Goal: Task Accomplishment & Management: Use online tool/utility

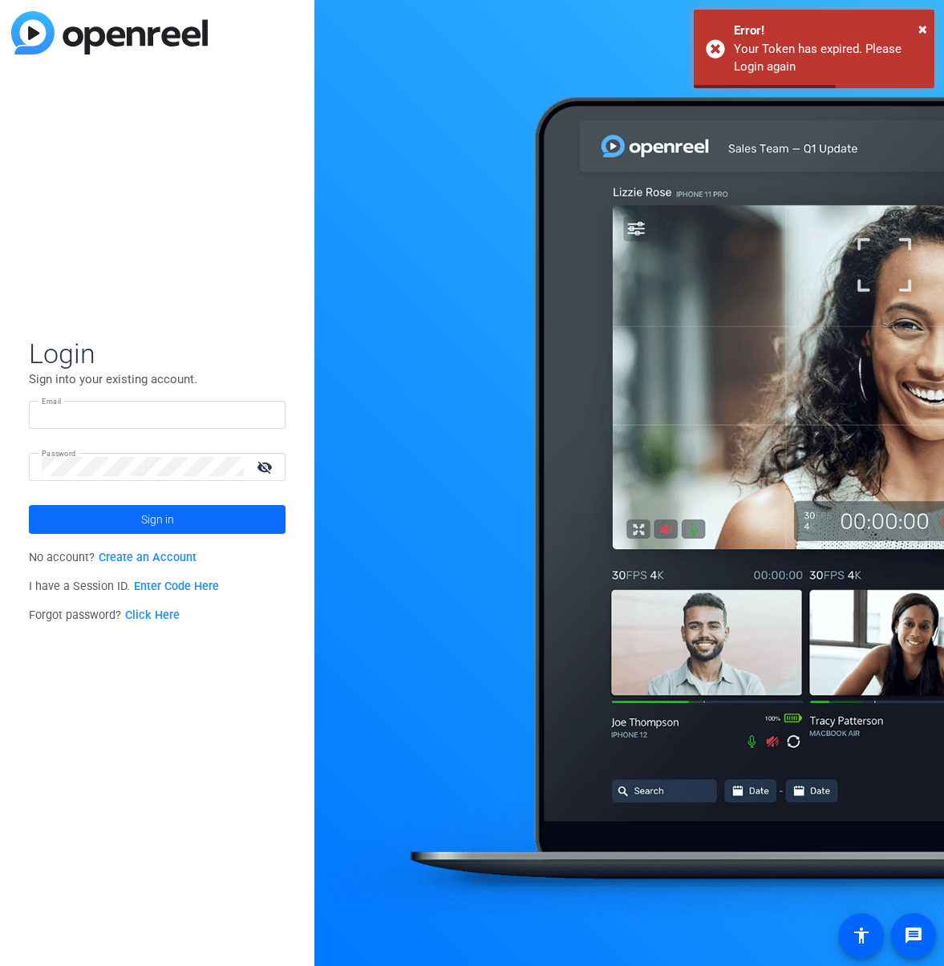
type input "[PERSON_NAME][EMAIL_ADDRESS][DOMAIN_NAME]"
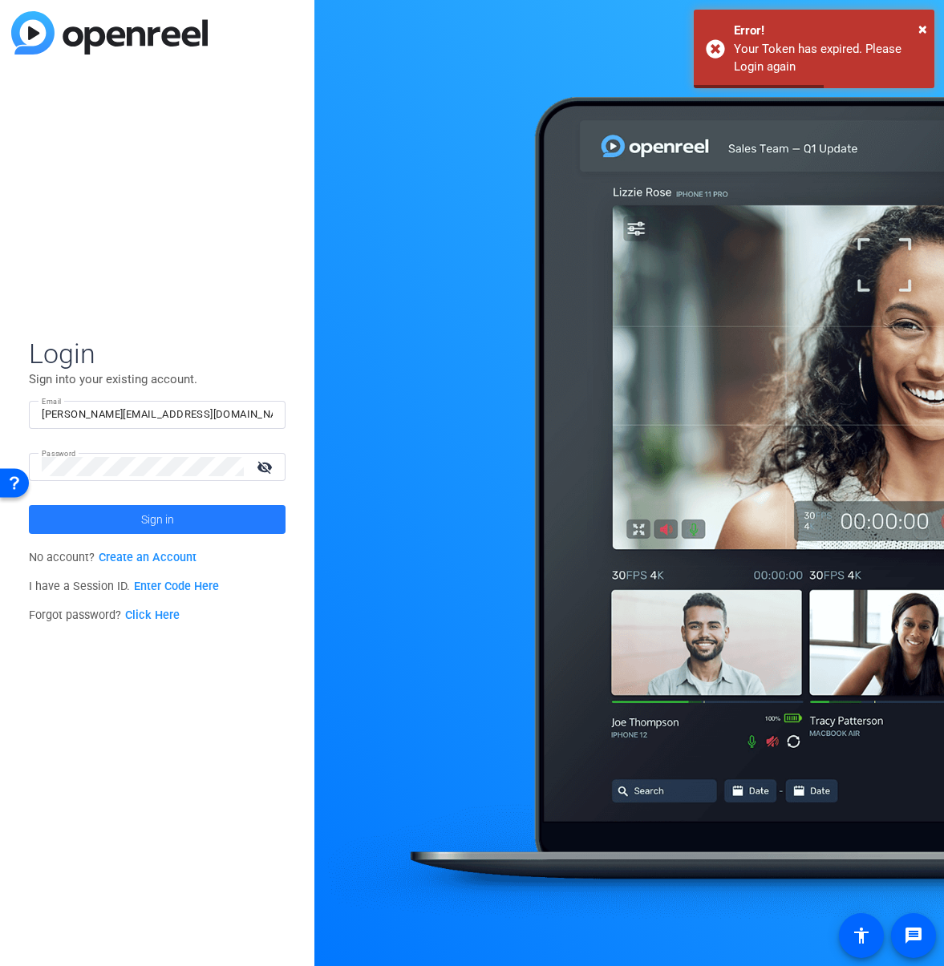
click at [146, 511] on span "Sign in" at bounding box center [157, 519] width 33 height 40
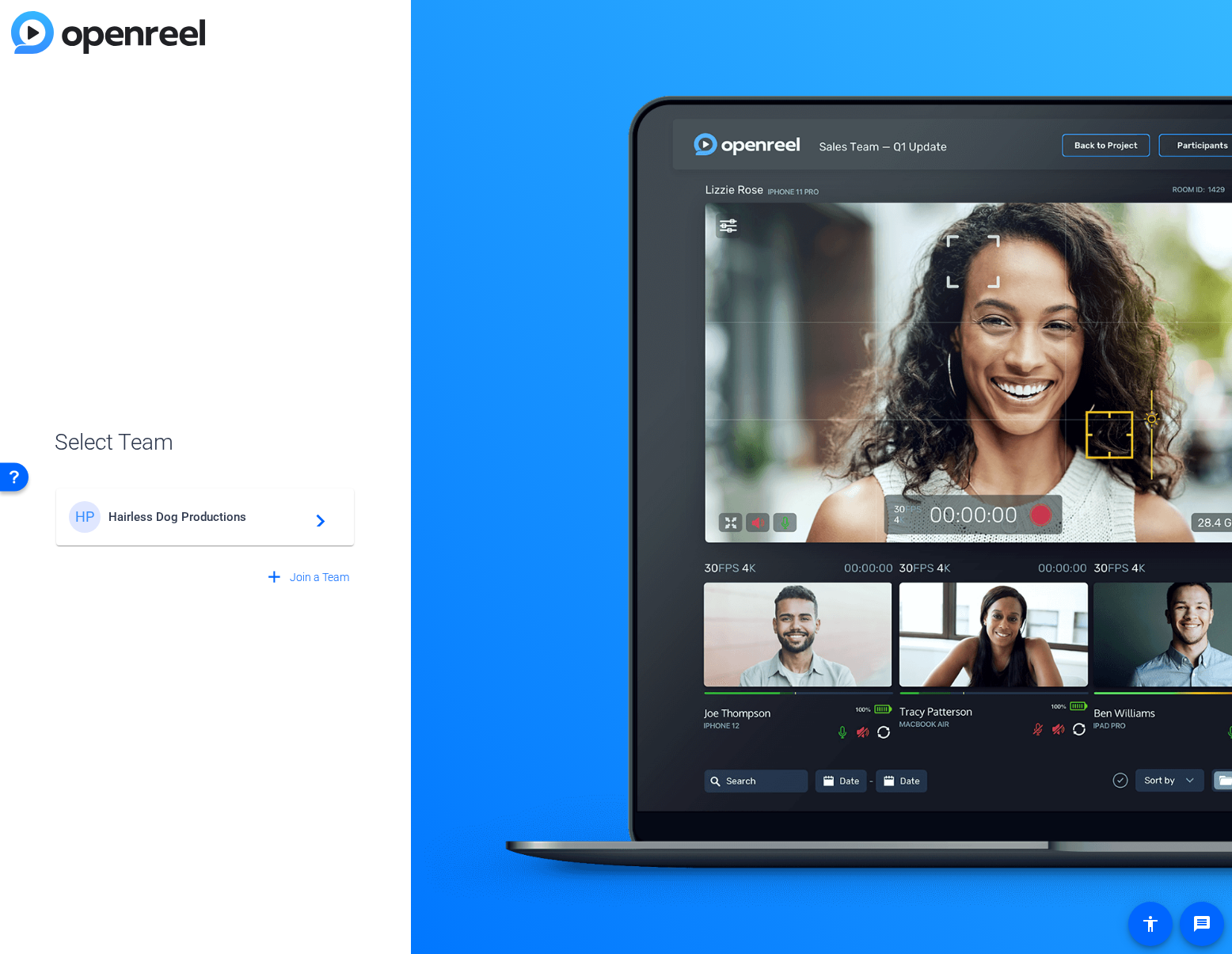
click at [225, 522] on span "Hairless Dog Productions" at bounding box center [207, 517] width 198 height 14
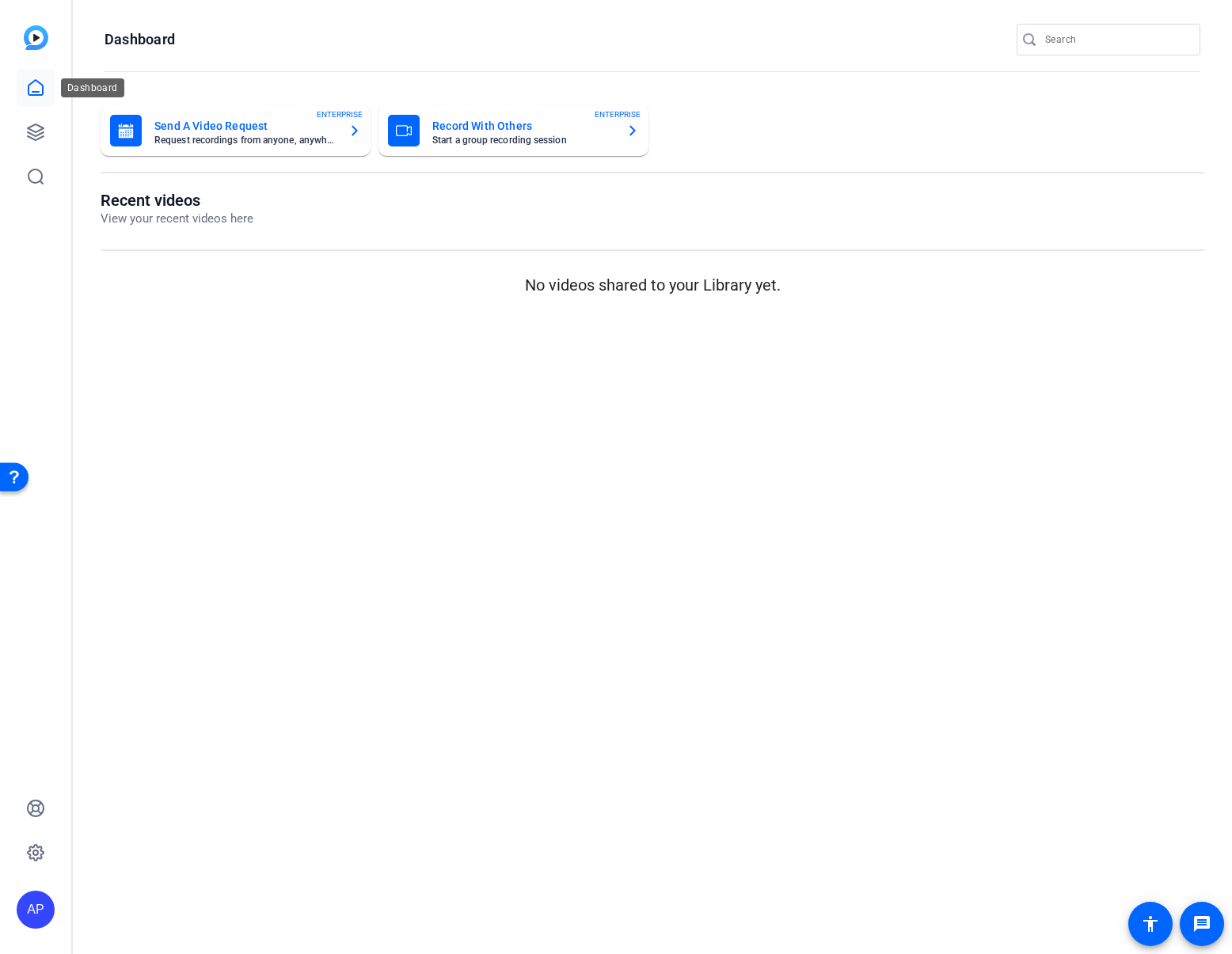
click at [34, 91] on icon at bounding box center [36, 87] width 14 height 15
click at [30, 125] on icon at bounding box center [36, 132] width 16 height 16
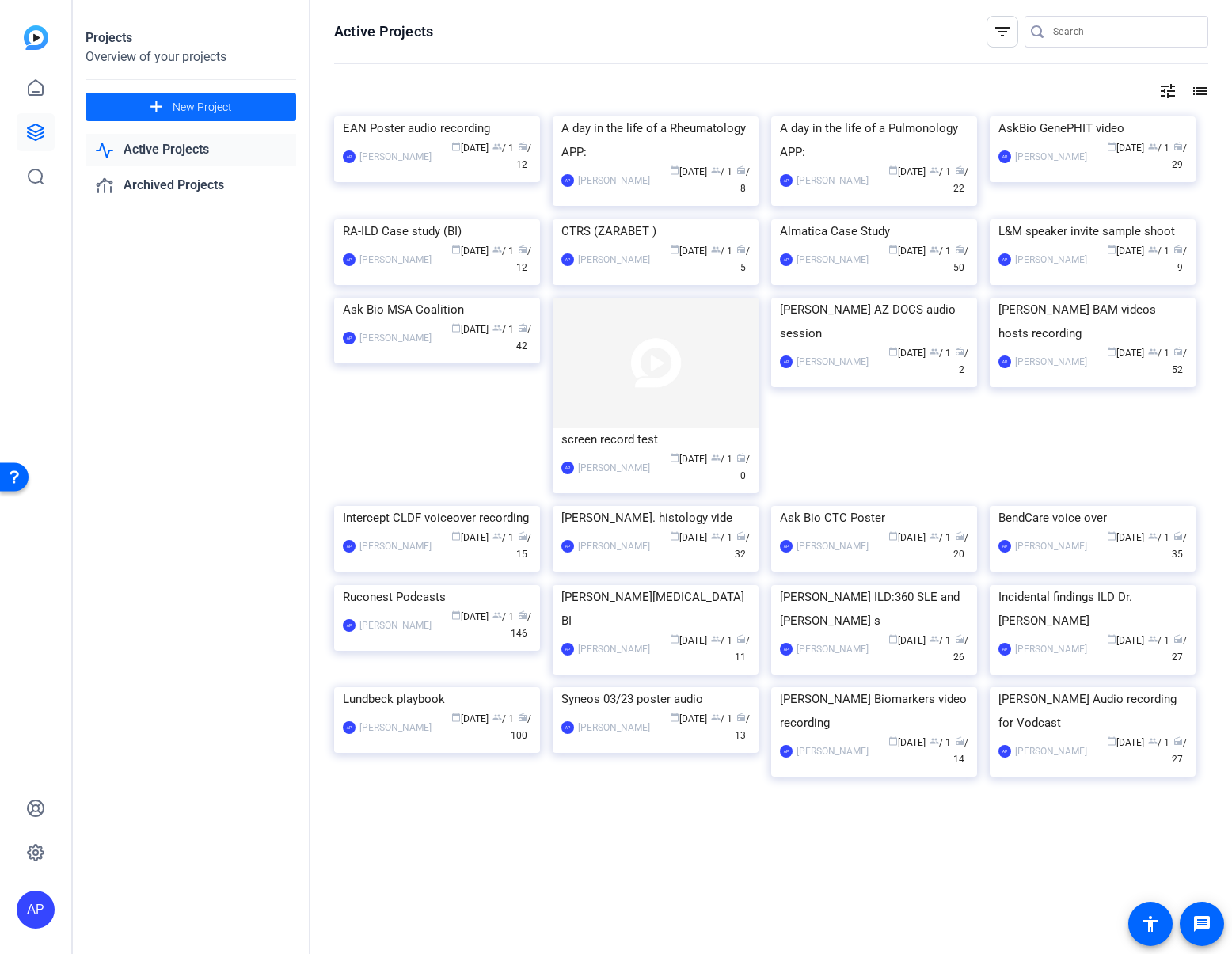
click at [194, 103] on span "New Project" at bounding box center [203, 107] width 59 height 17
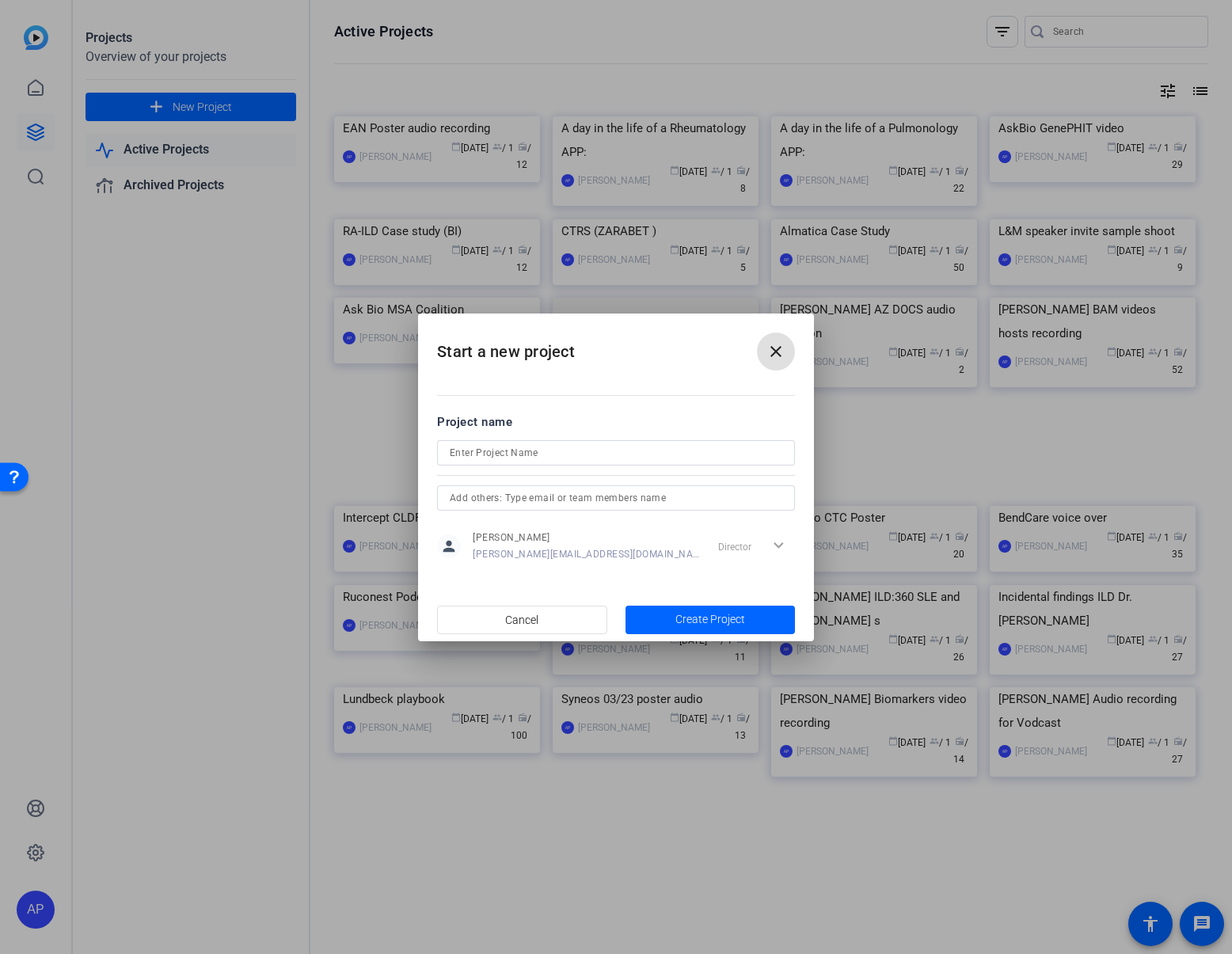
click at [500, 453] on input at bounding box center [616, 452] width 333 height 19
type input "AAO 2025 OLE presentation"
click at [722, 629] on span "button" at bounding box center [710, 619] width 170 height 38
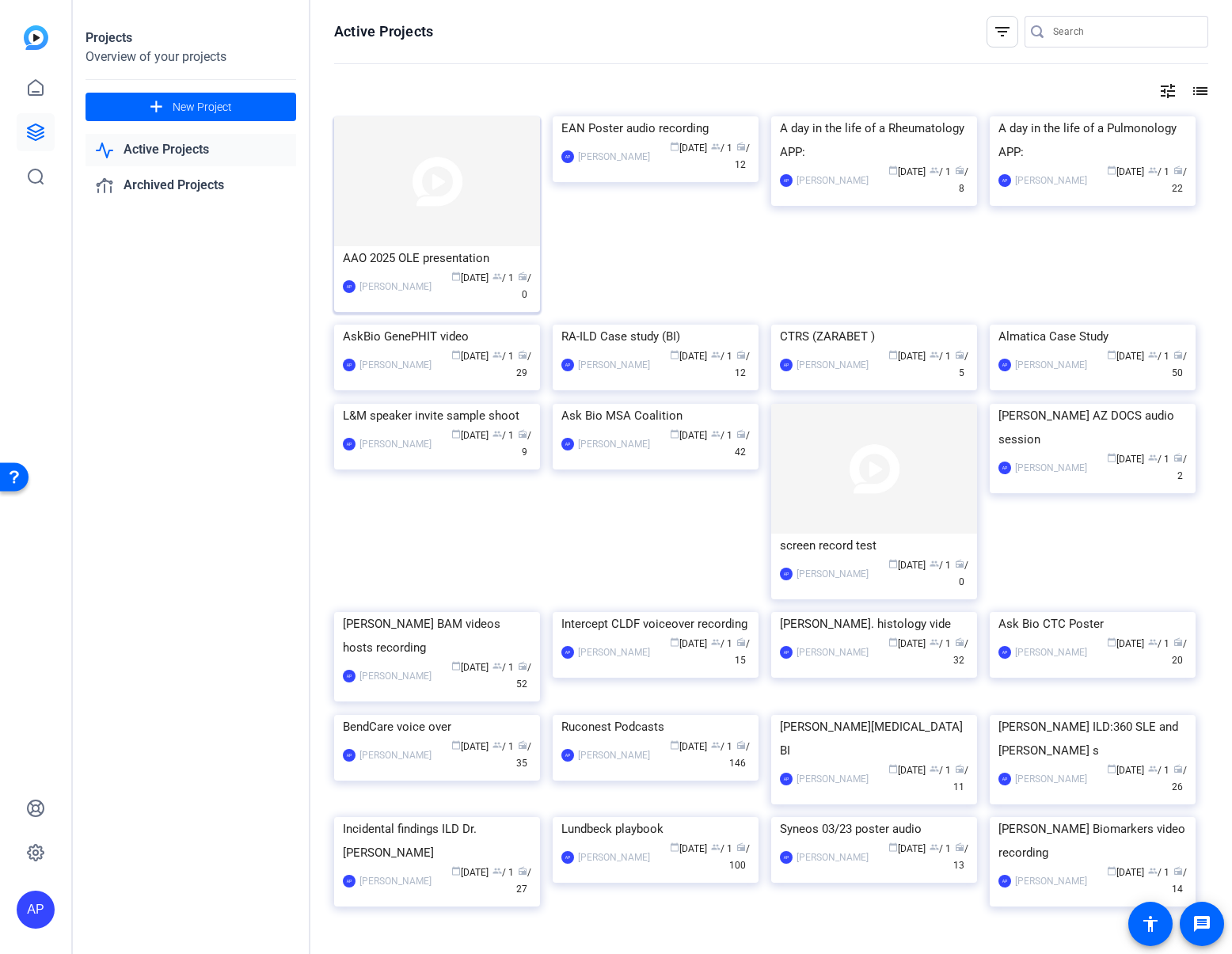
click at [465, 238] on img at bounding box center [437, 181] width 205 height 129
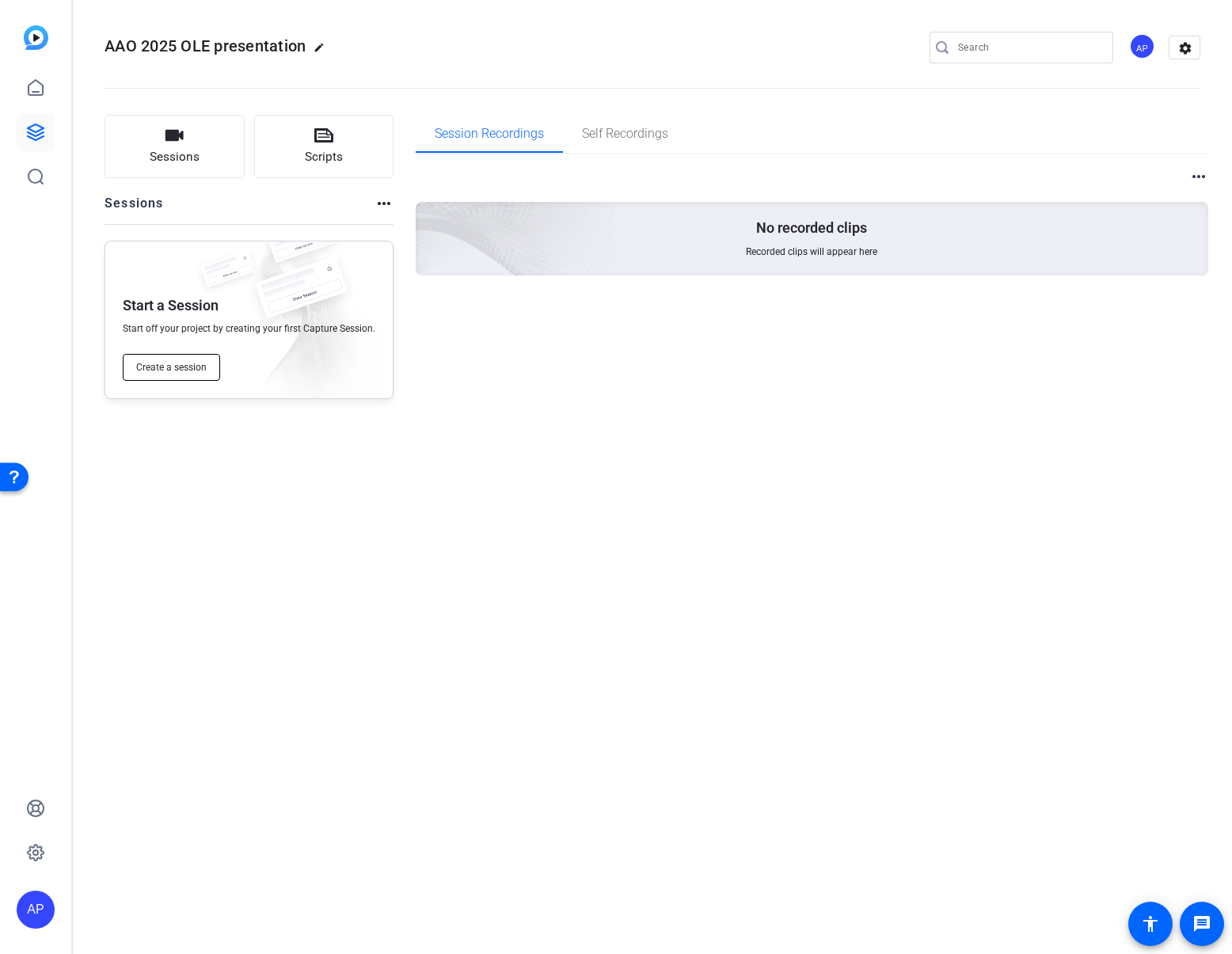
click at [168, 359] on button "Create a session" at bounding box center [171, 366] width 98 height 27
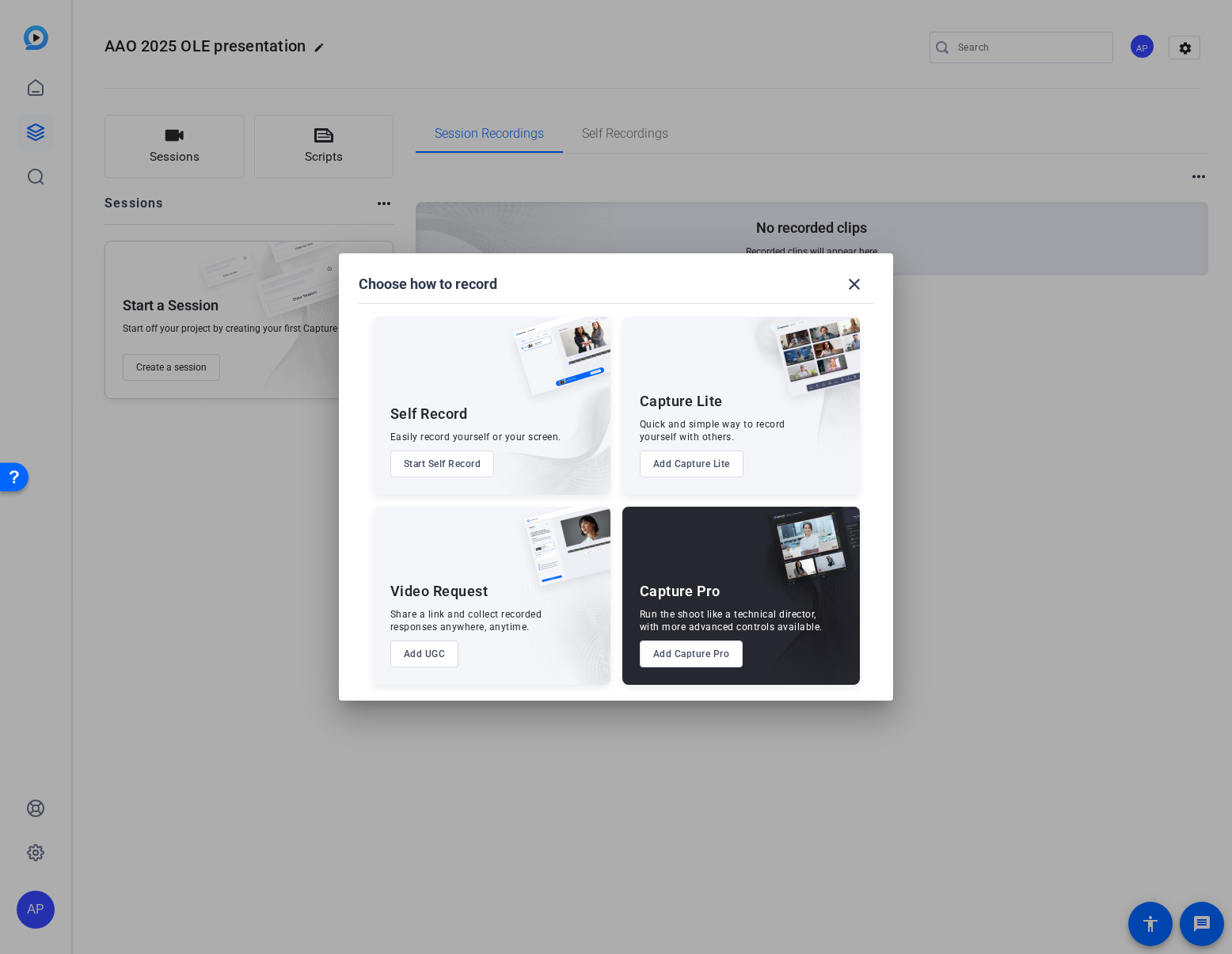
click at [713, 626] on div "Run the shoot like a technical director, with more advanced controls available." at bounding box center [731, 621] width 183 height 26
click at [702, 660] on button "Add Capture Pro" at bounding box center [692, 654] width 104 height 27
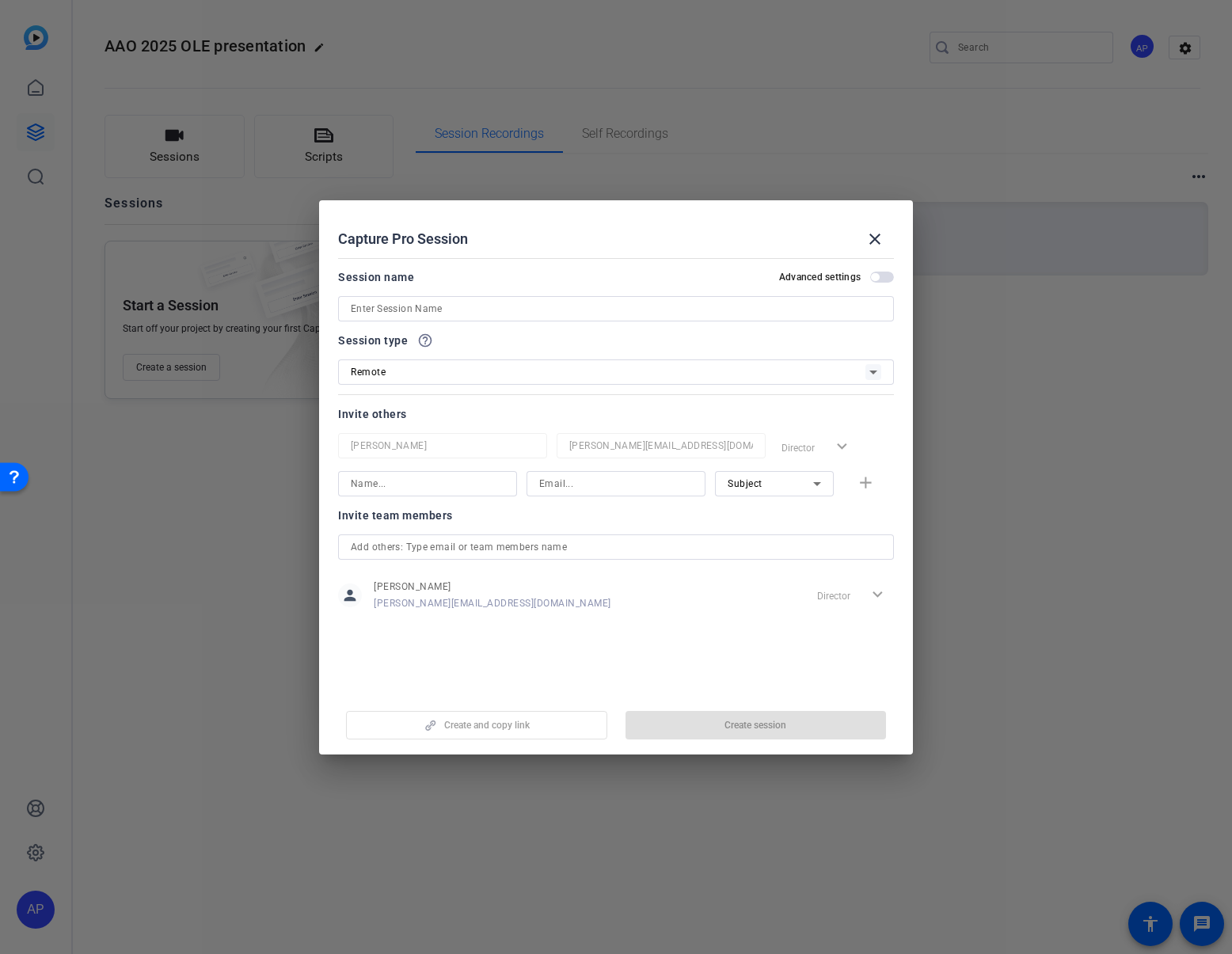
click at [443, 306] on input at bounding box center [616, 308] width 531 height 19
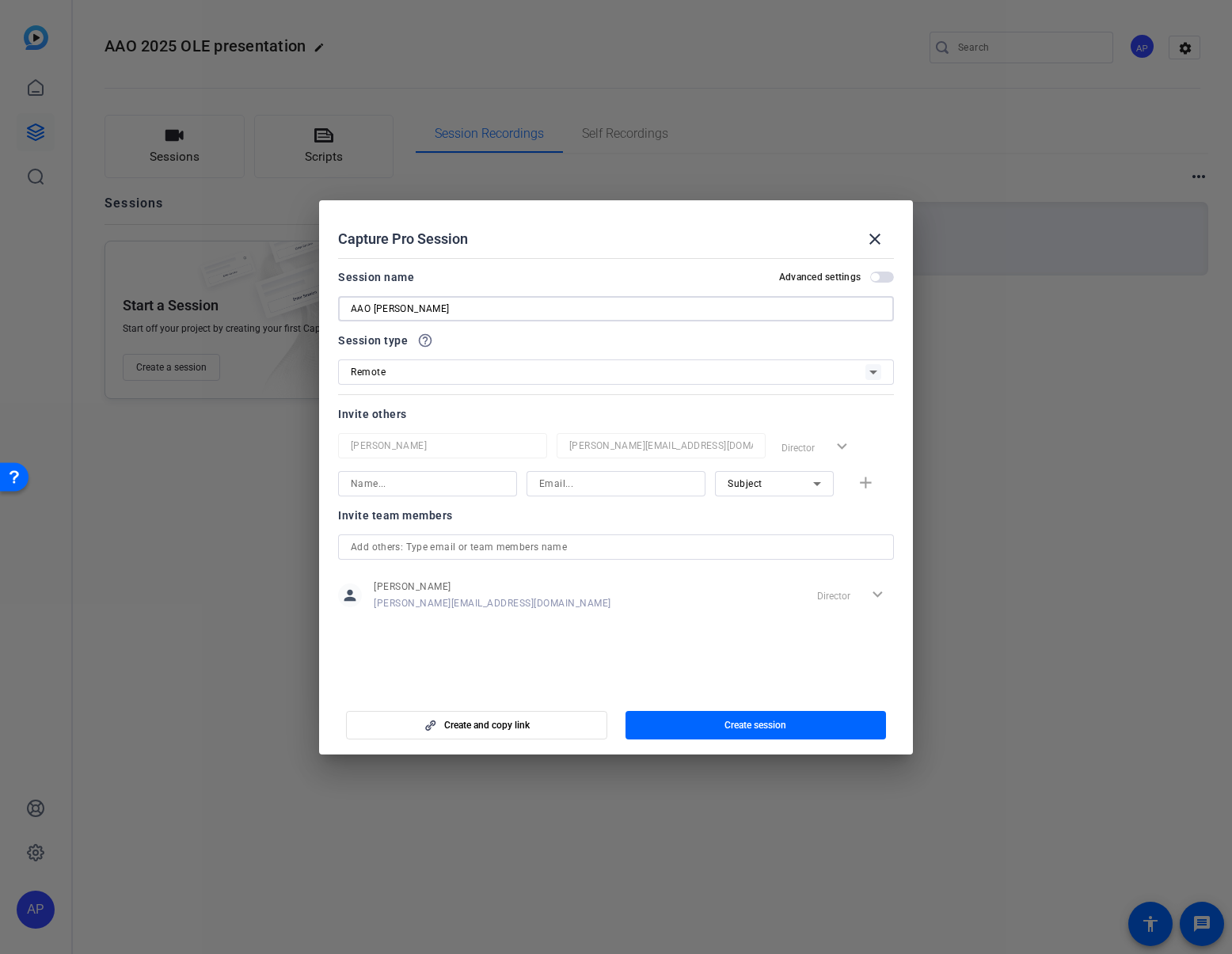
type input "AAO [PERSON_NAME]"
click at [873, 369] on icon at bounding box center [873, 371] width 19 height 19
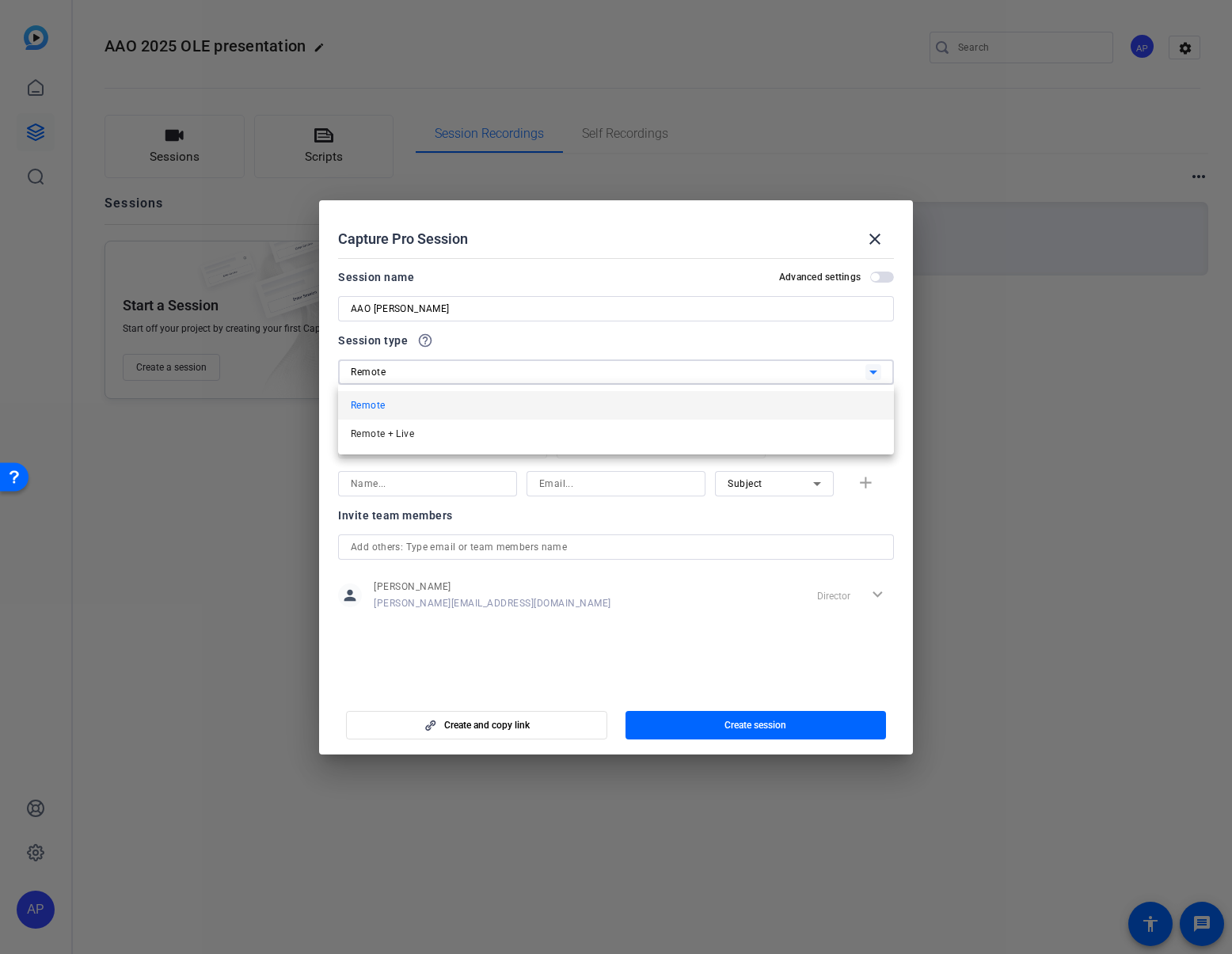
click at [873, 369] on div at bounding box center [616, 477] width 1232 height 954
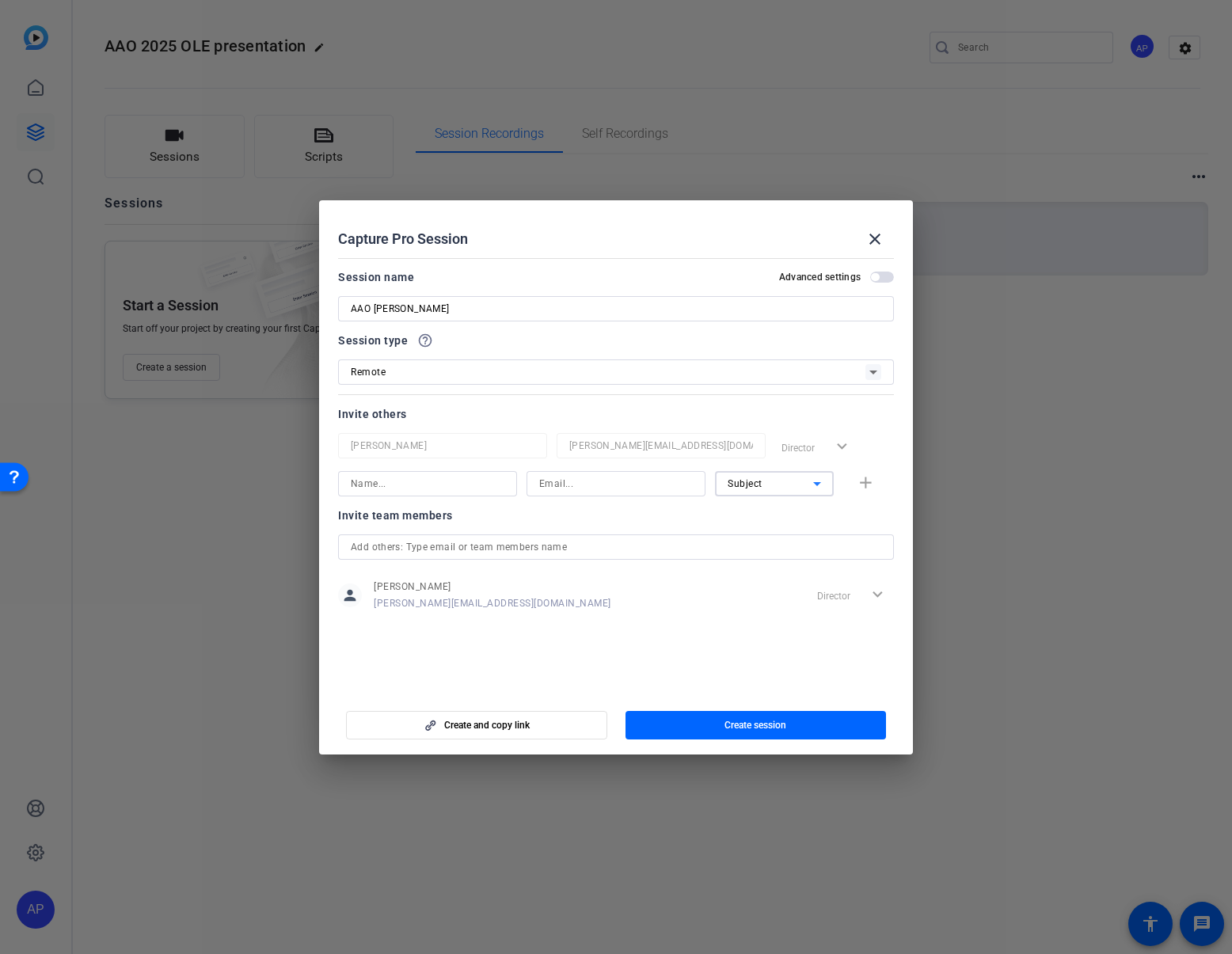
click at [757, 481] on span "Subject" at bounding box center [745, 483] width 35 height 11
click at [723, 640] on div at bounding box center [616, 477] width 1232 height 954
click at [464, 492] on input at bounding box center [428, 483] width 154 height 19
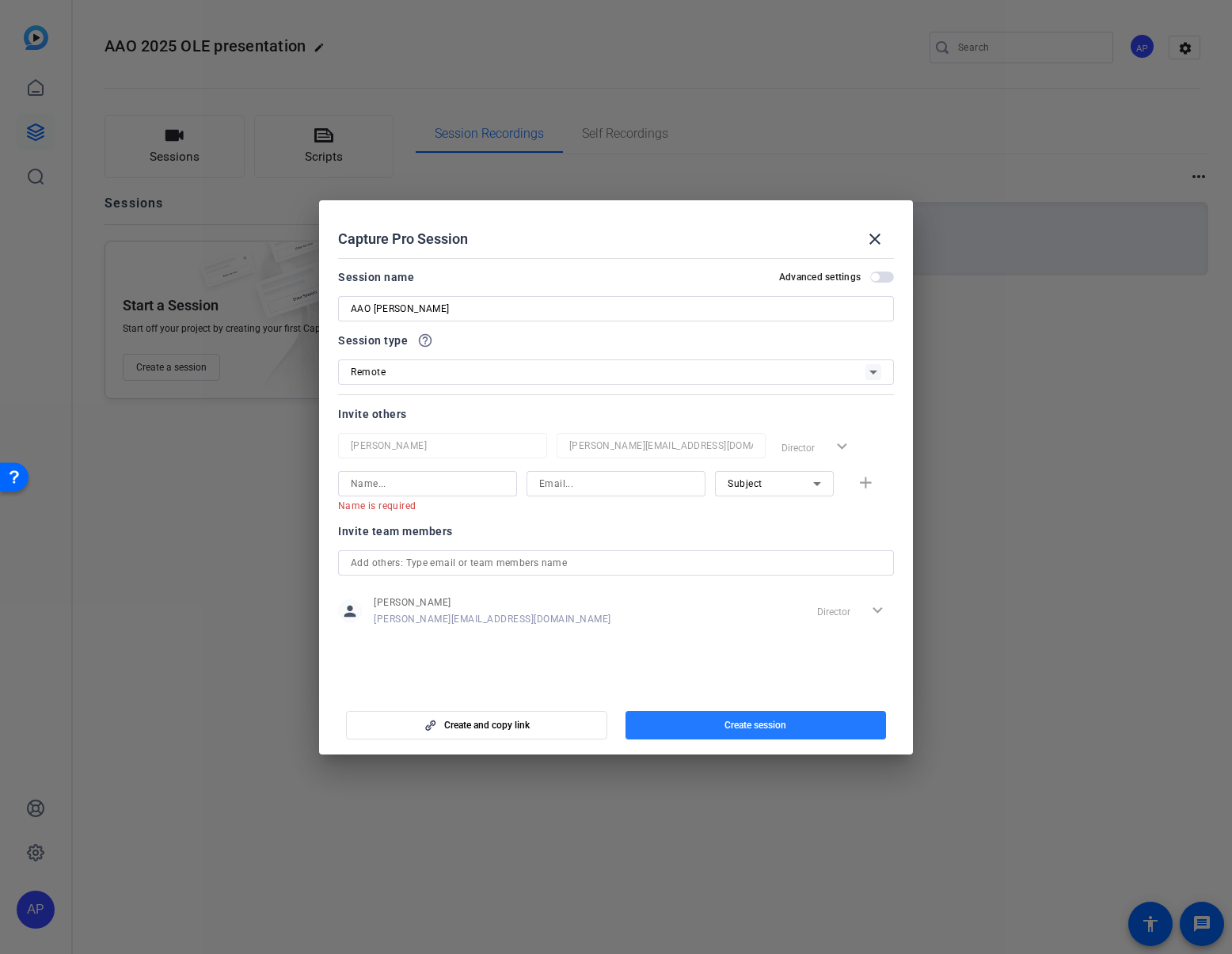
click at [743, 727] on span "Create session" at bounding box center [756, 725] width 62 height 13
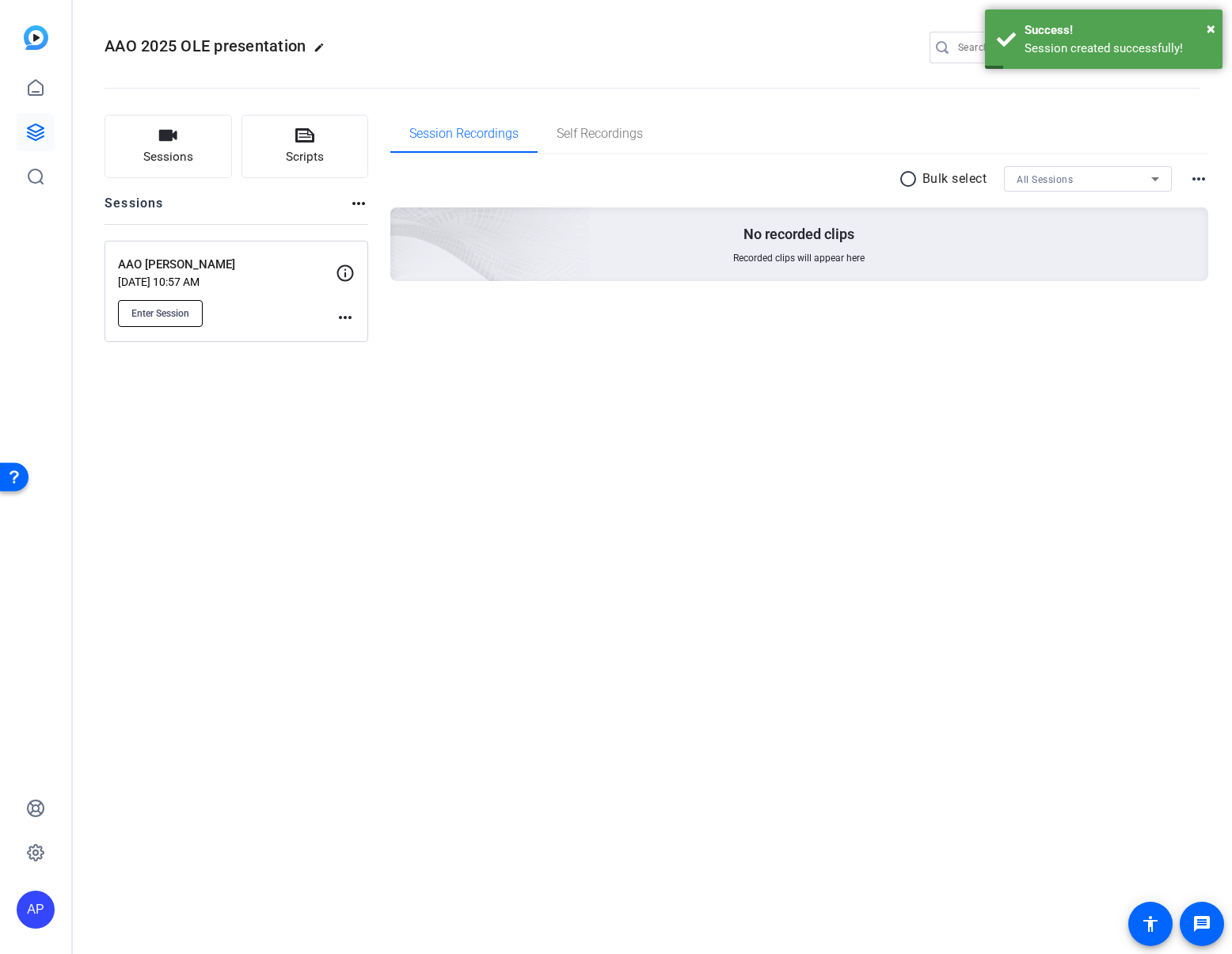
click at [179, 308] on span "Enter Session" at bounding box center [160, 313] width 58 height 13
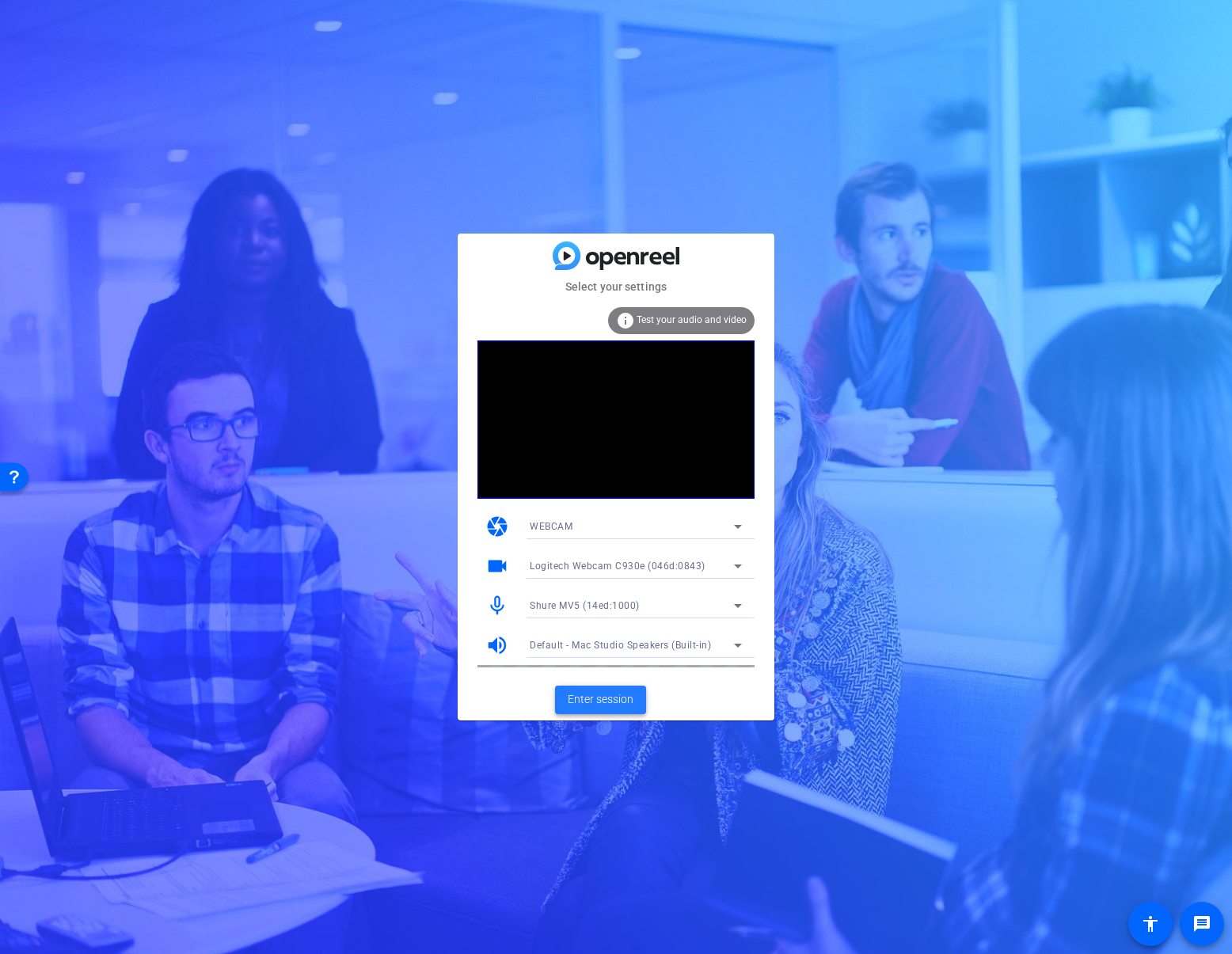
click at [609, 698] on span "Enter session" at bounding box center [601, 699] width 66 height 17
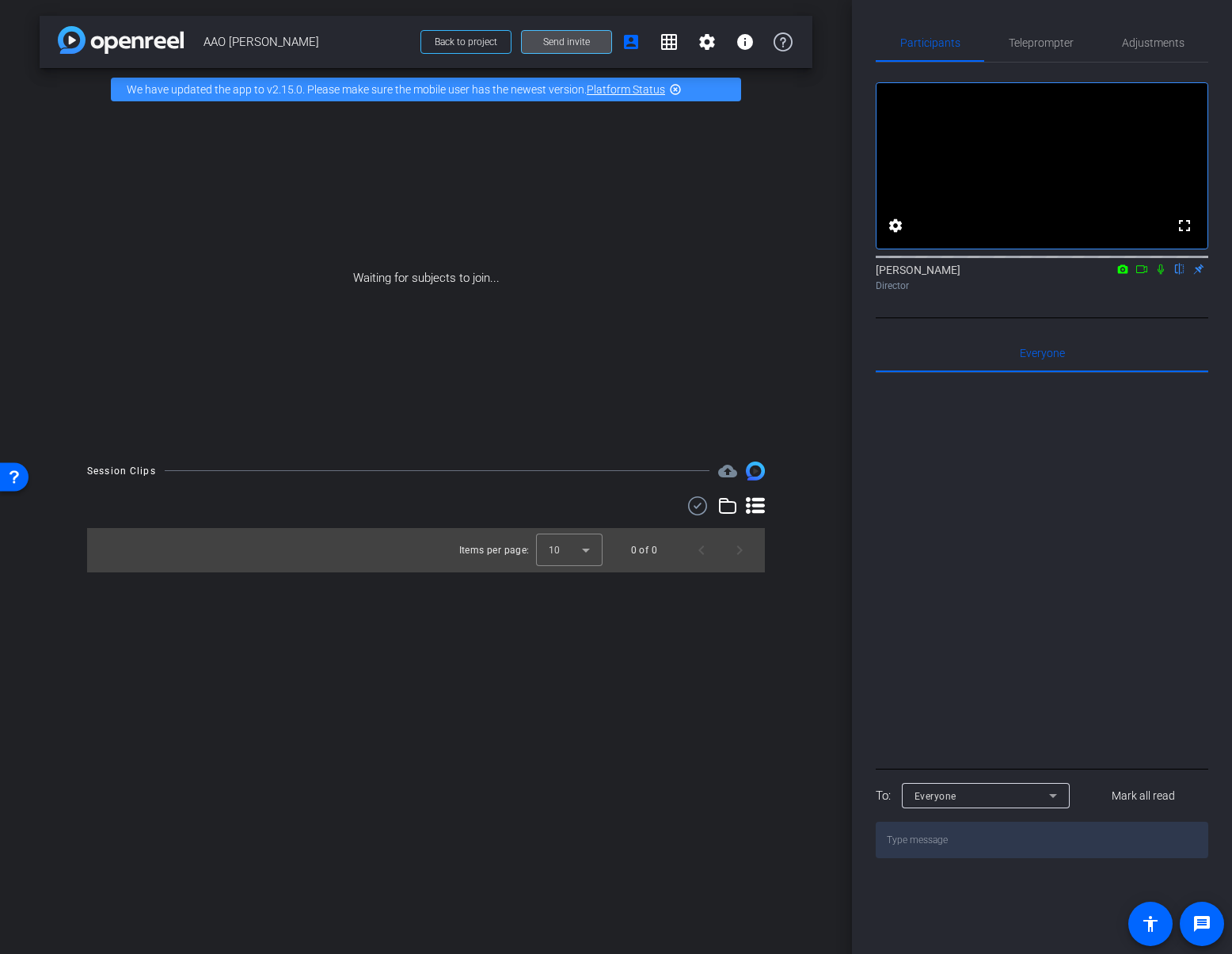
click at [568, 34] on span at bounding box center [566, 41] width 90 height 38
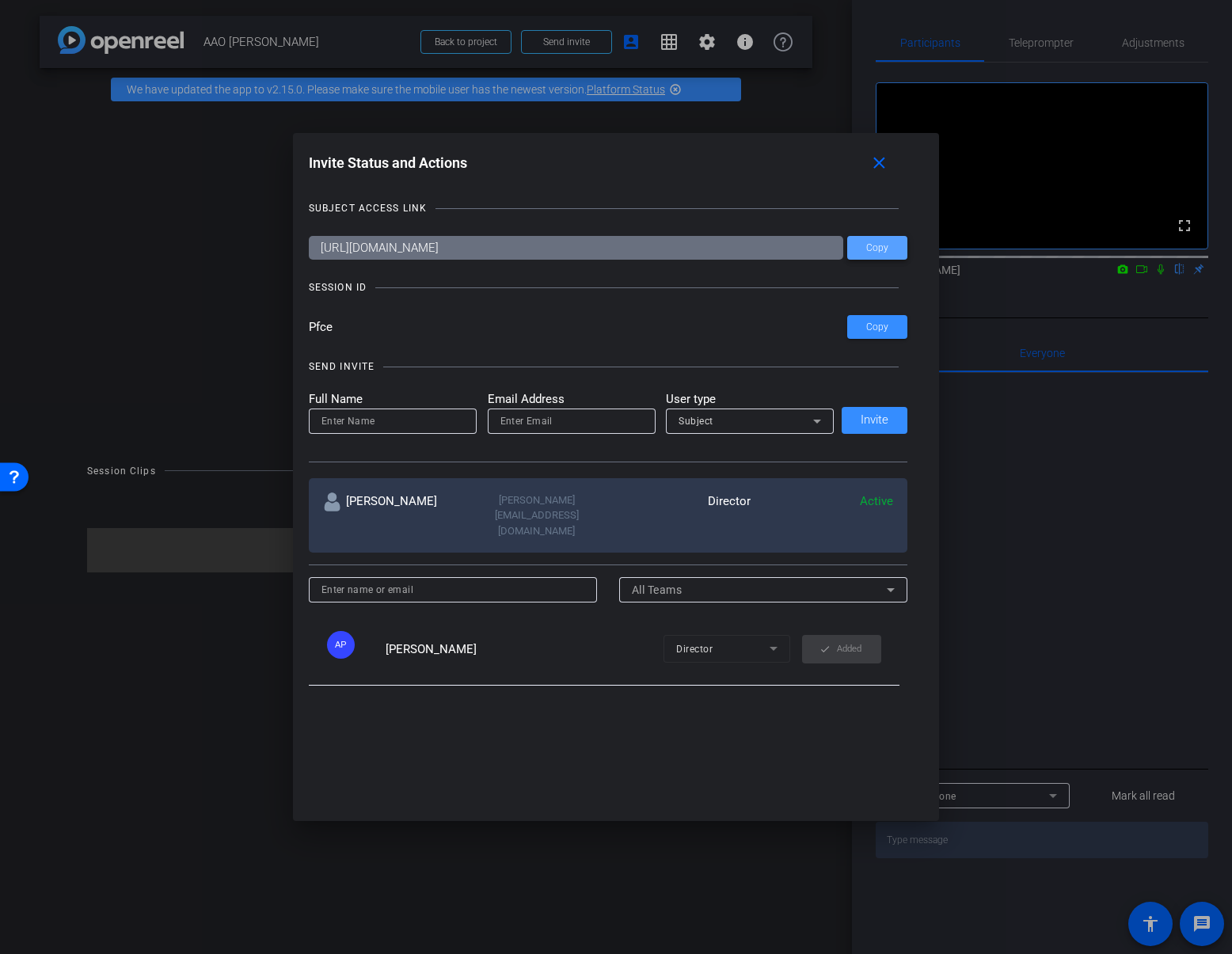
click at [880, 247] on span "Copy" at bounding box center [877, 248] width 22 height 12
click at [1202, 932] on div at bounding box center [616, 477] width 1232 height 954
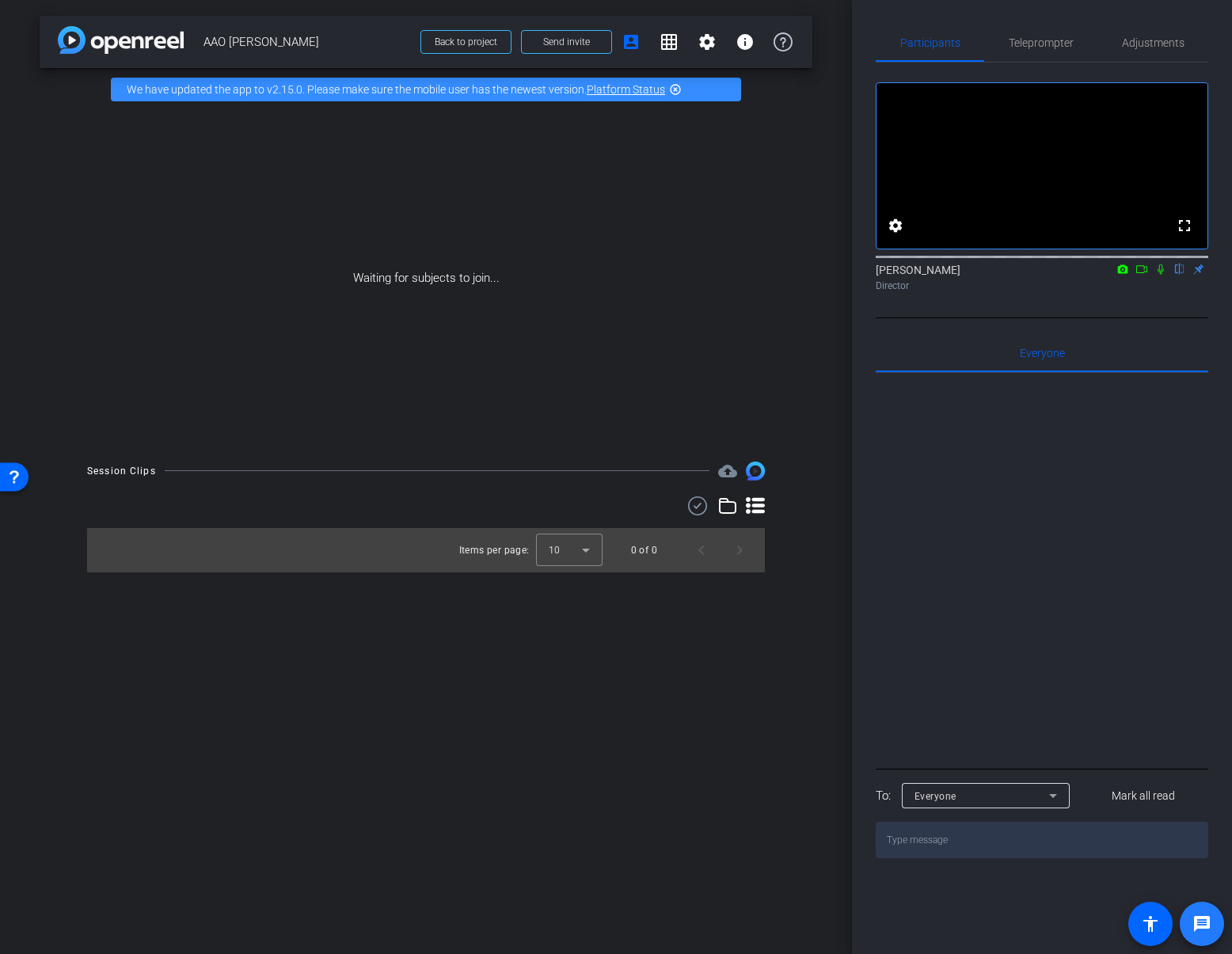
click at [1202, 927] on mat-icon "message" at bounding box center [1201, 923] width 19 height 19
click at [565, 38] on span "Send invite" at bounding box center [566, 41] width 46 height 13
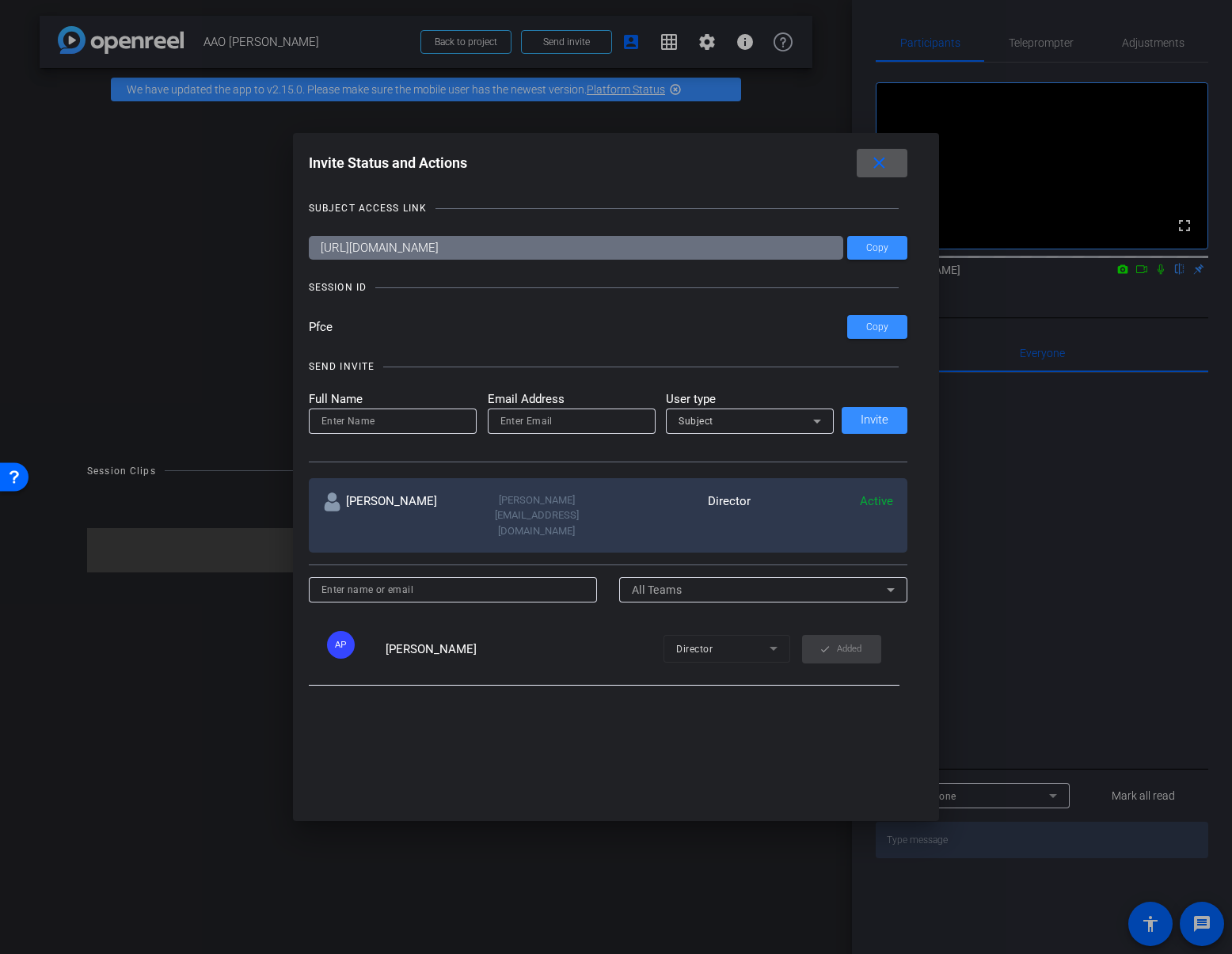
click at [803, 416] on div "Subject" at bounding box center [746, 421] width 134 height 20
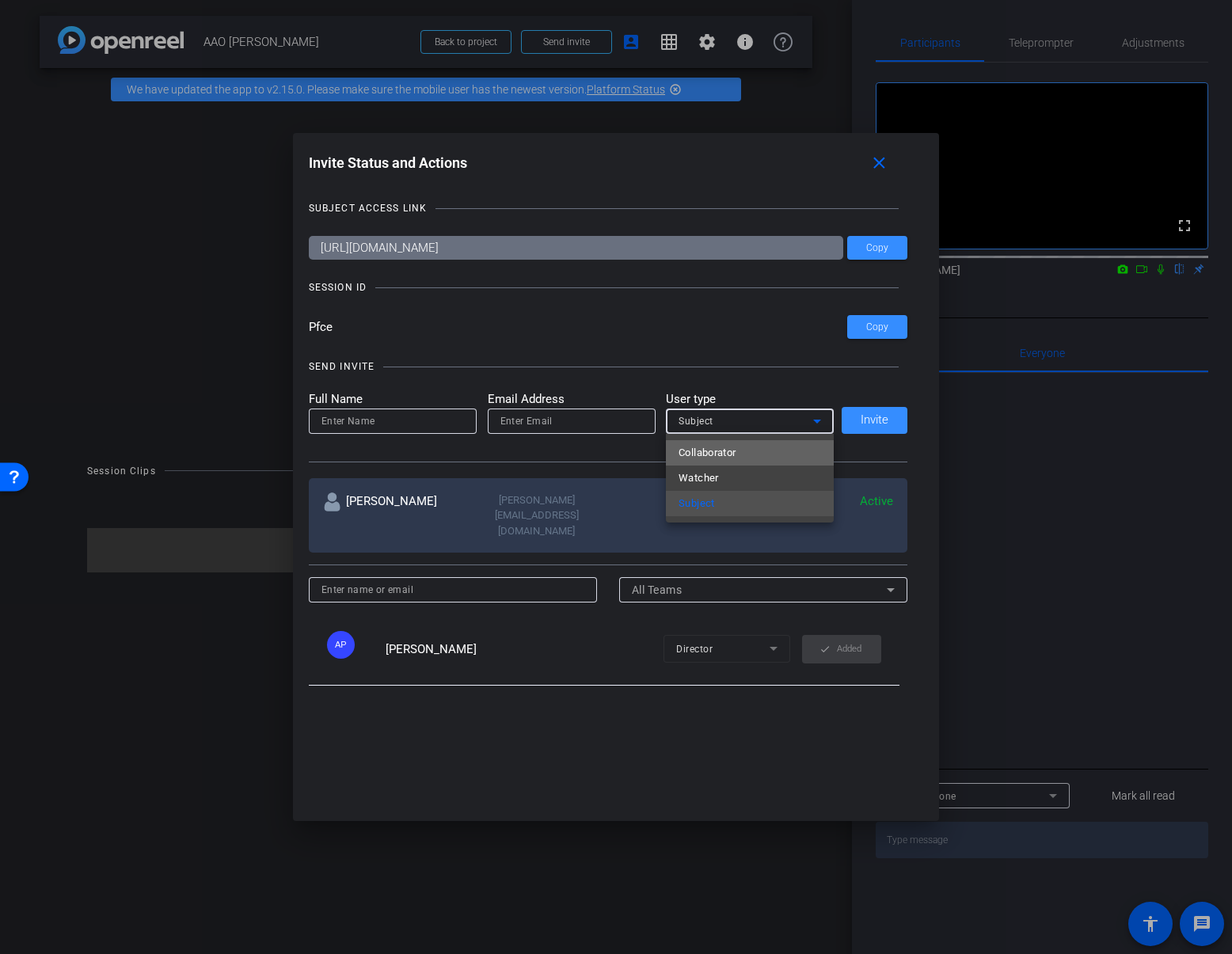
click at [752, 457] on mat-option "Collaborator" at bounding box center [750, 453] width 168 height 26
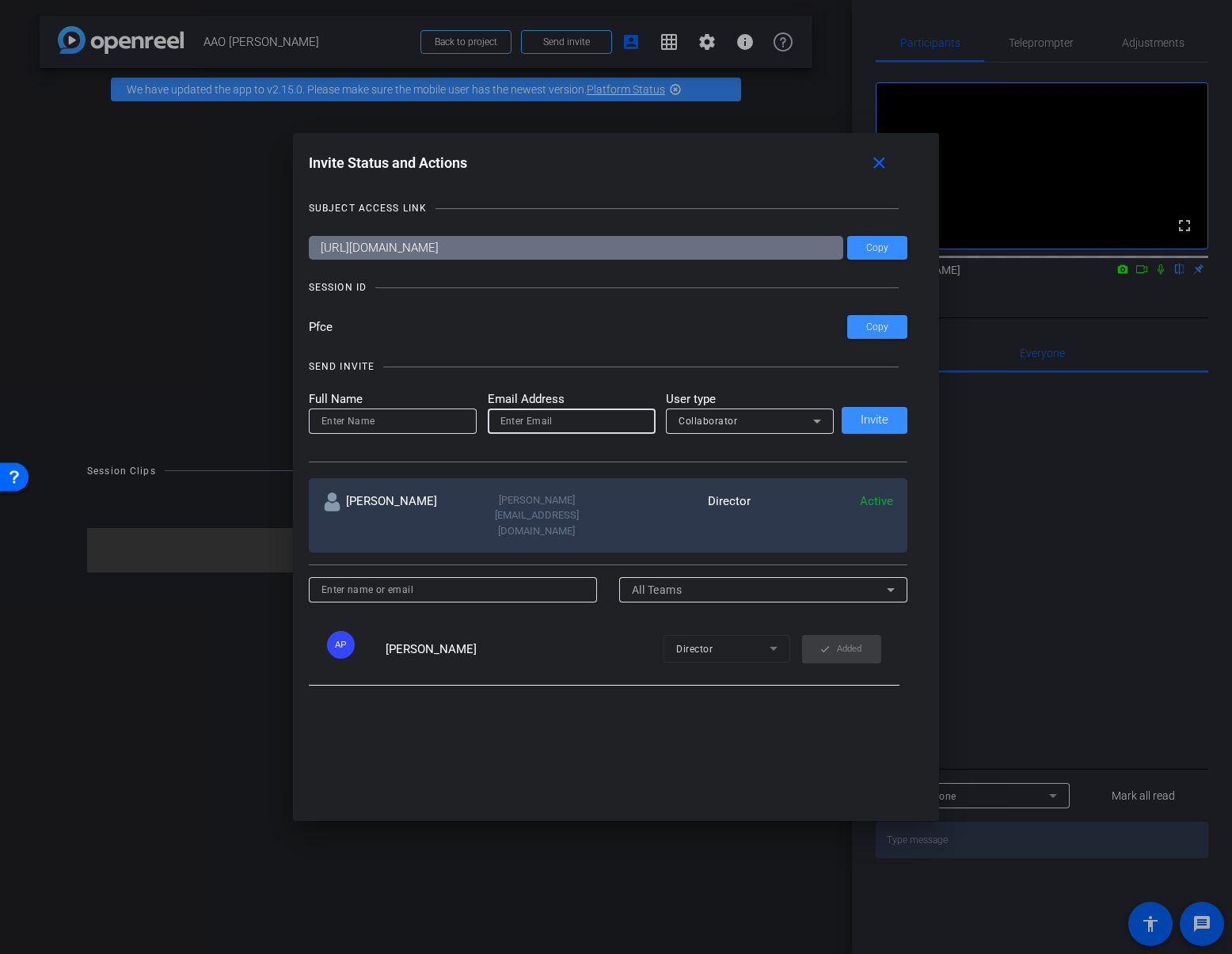
click at [507, 421] on input "email" at bounding box center [572, 421] width 142 height 19
type input "support@openreel.com"
click at [880, 161] on mat-icon "close" at bounding box center [879, 164] width 20 height 20
